Goal: Information Seeking & Learning: Learn about a topic

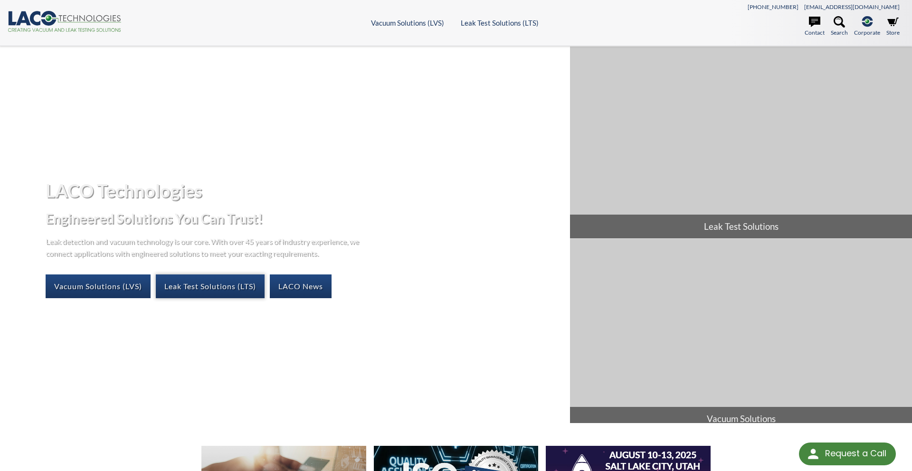
click at [219, 286] on link "Leak Test Solutions (LTS)" at bounding box center [210, 287] width 109 height 24
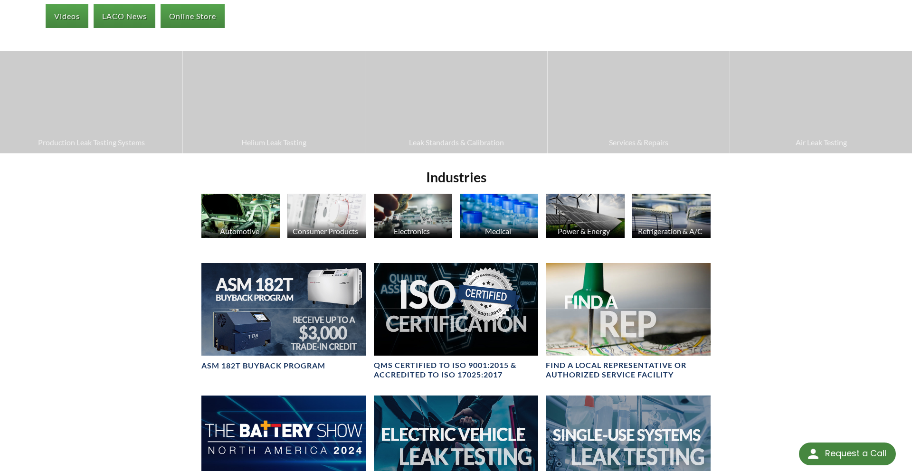
scroll to position [271, 0]
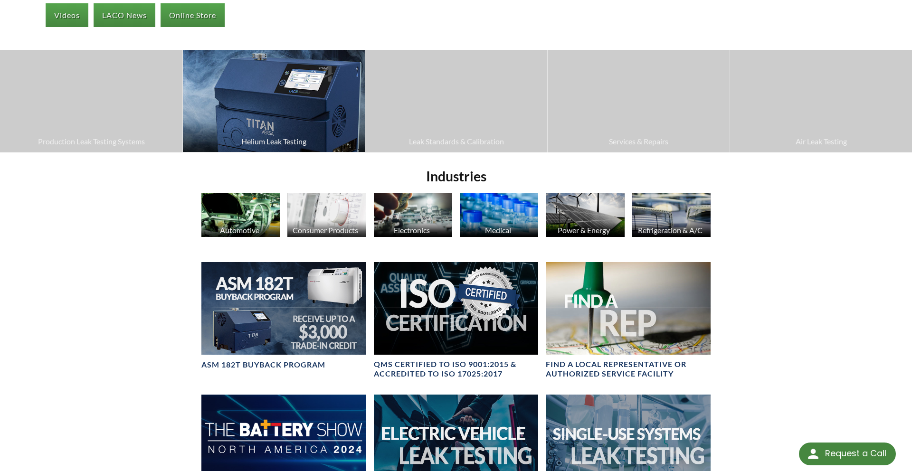
click at [242, 129] on img at bounding box center [274, 101] width 182 height 102
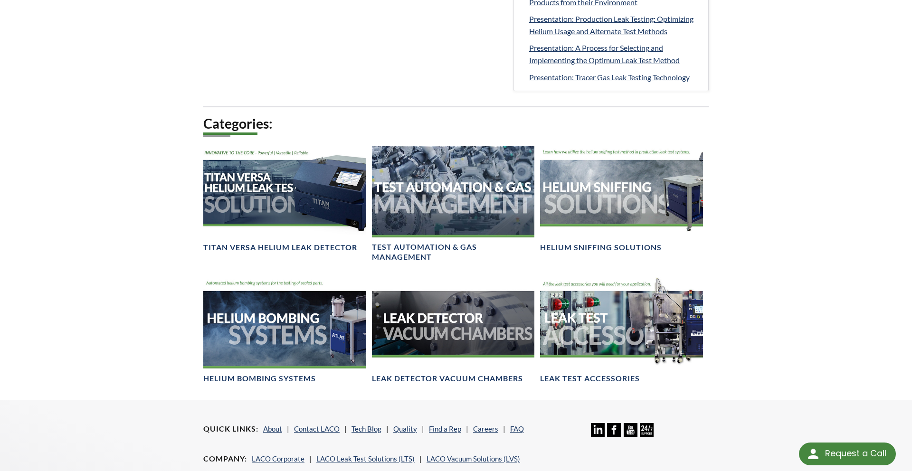
scroll to position [547, 0]
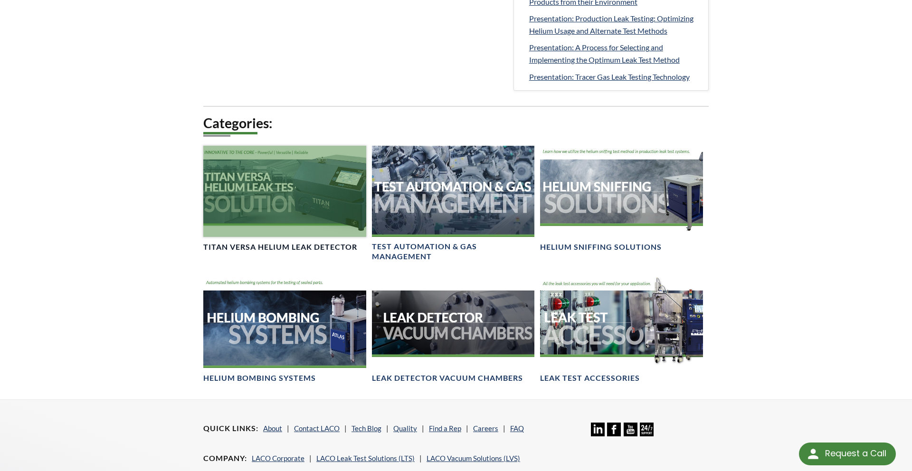
click at [260, 201] on div at bounding box center [284, 191] width 163 height 91
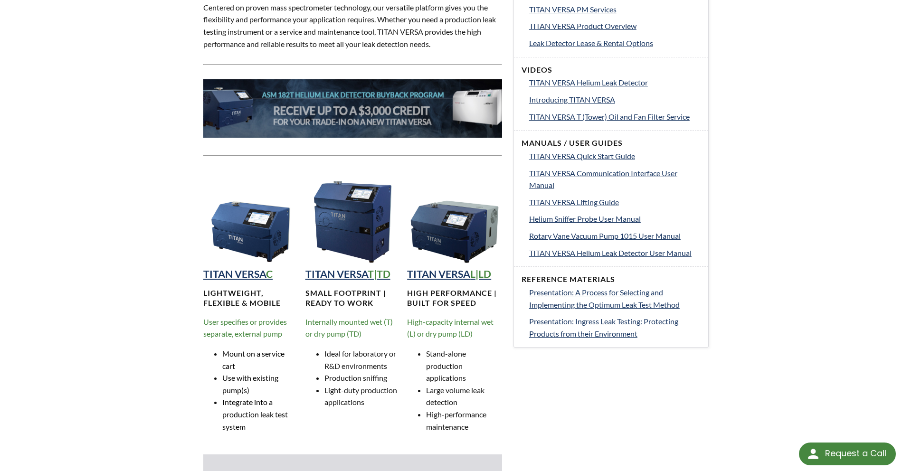
scroll to position [429, 0]
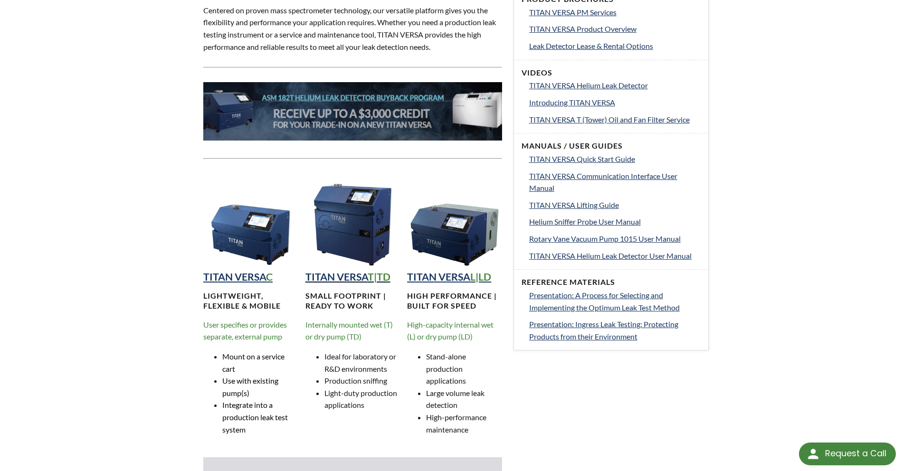
click at [388, 277] on strong "T|TD" at bounding box center [379, 277] width 23 height 12
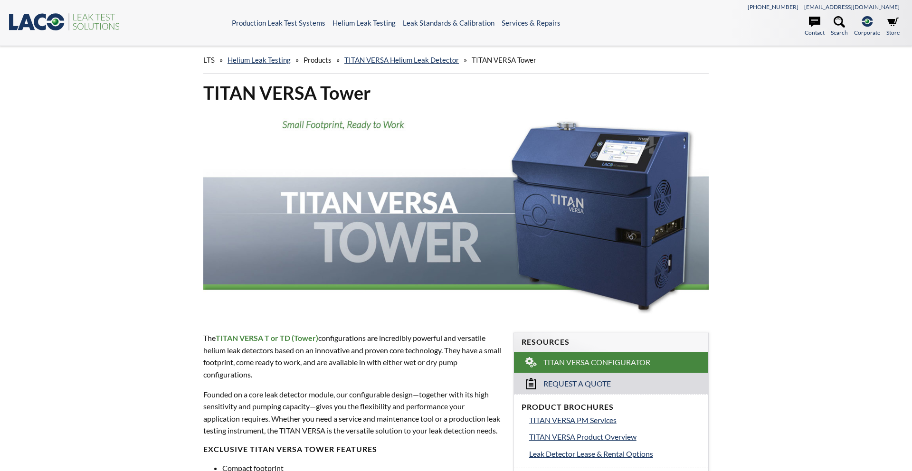
select select "Language Translate Widget"
